Goal: Navigation & Orientation: Find specific page/section

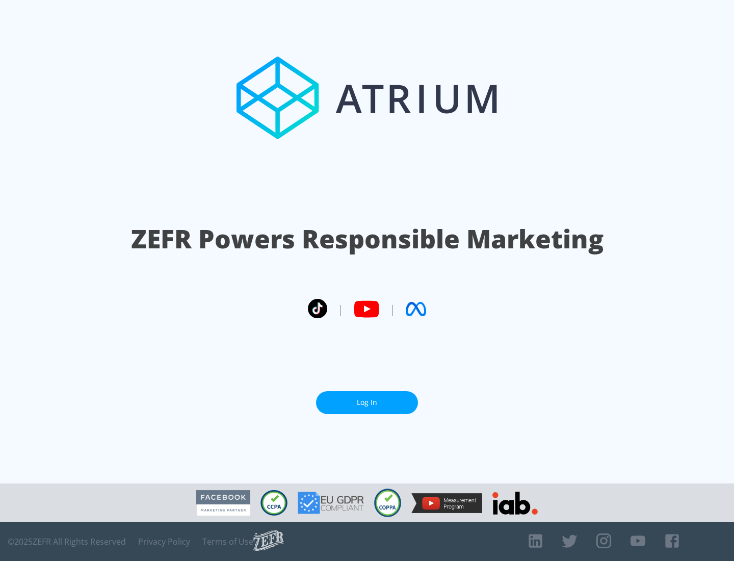
click at [367, 402] on link "Log In" at bounding box center [367, 402] width 102 height 23
